Goal: Check status: Check status

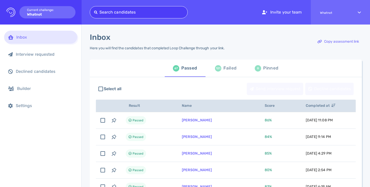
scroll to position [15, 0]
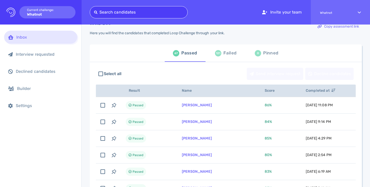
click at [130, 13] on div at bounding box center [138, 12] width 89 height 7
type input "[EMAIL_ADDRESS][DOMAIN_NAME]"
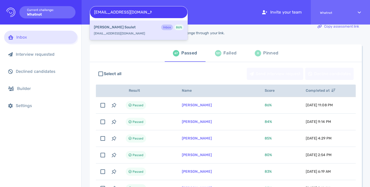
click at [132, 27] on div "Valentin Soulet Inbox 86 %" at bounding box center [139, 27] width 90 height 7
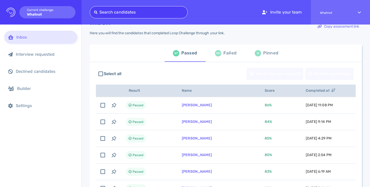
click at [168, 14] on div at bounding box center [138, 12] width 89 height 7
paste input "Amimulliganxx@yahoo.com"
type input "Amimulliganxx@yahoo.com"
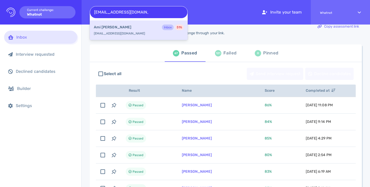
click at [150, 28] on div "Ami Mulligan Inbox 51 %" at bounding box center [139, 27] width 90 height 7
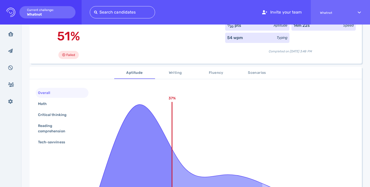
scroll to position [53, 0]
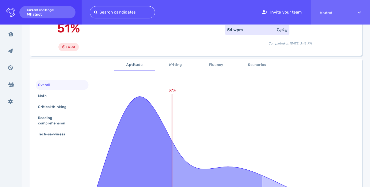
click at [173, 63] on span "Writing" at bounding box center [175, 65] width 35 height 6
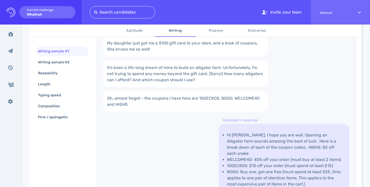
scroll to position [69, 0]
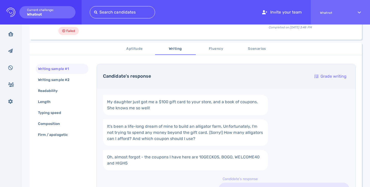
click at [213, 45] on button "Fluency" at bounding box center [216, 49] width 41 height 12
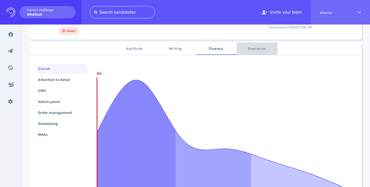
click at [247, 49] on span "Scenarios" at bounding box center [257, 49] width 35 height 6
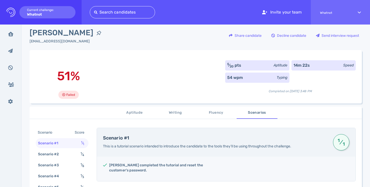
scroll to position [0, 0]
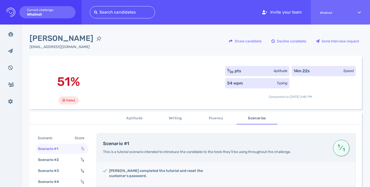
click at [53, 45] on div "amimulliganxx@yahoo.com" at bounding box center [67, 46] width 75 height 5
